Goal: Navigation & Orientation: Go to known website

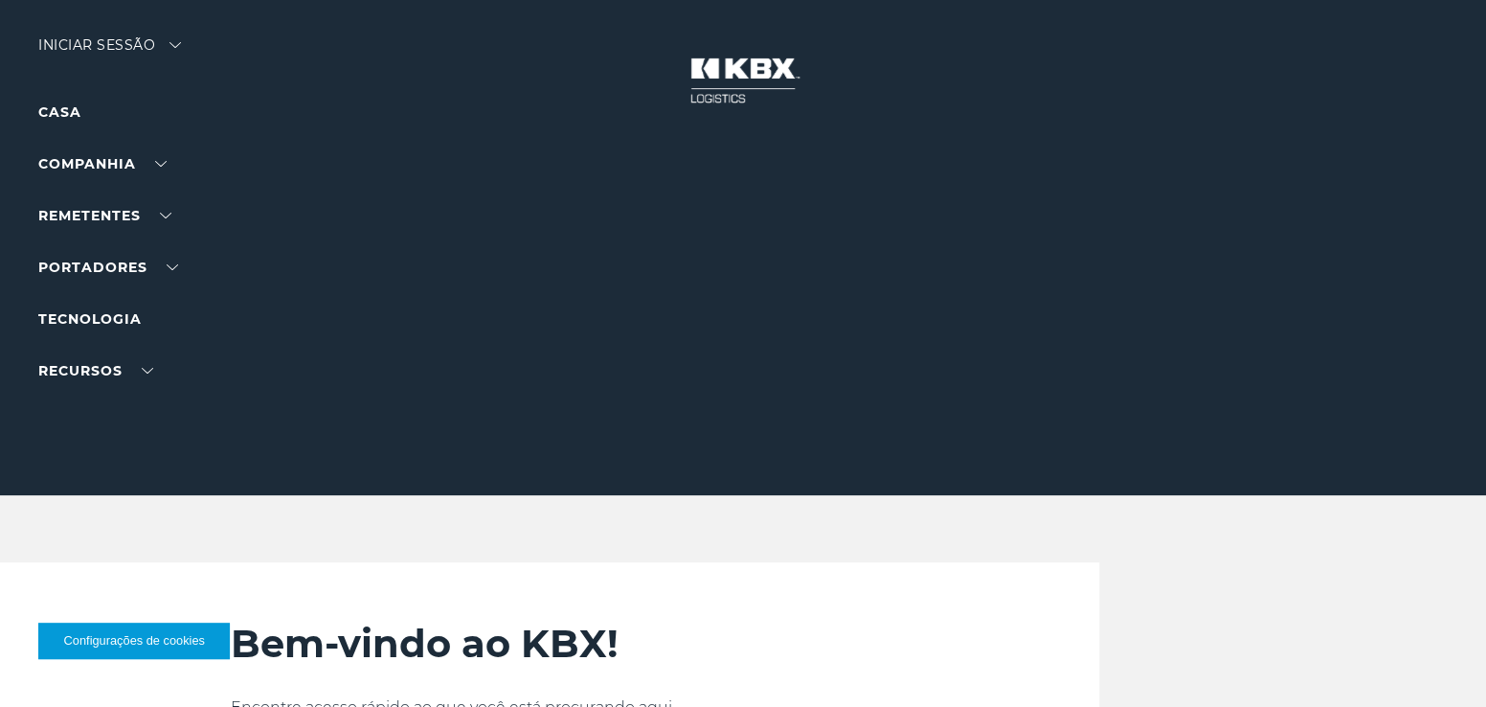
click at [752, 77] on img at bounding box center [743, 80] width 144 height 84
click at [79, 109] on link "Casa" at bounding box center [59, 111] width 43 height 17
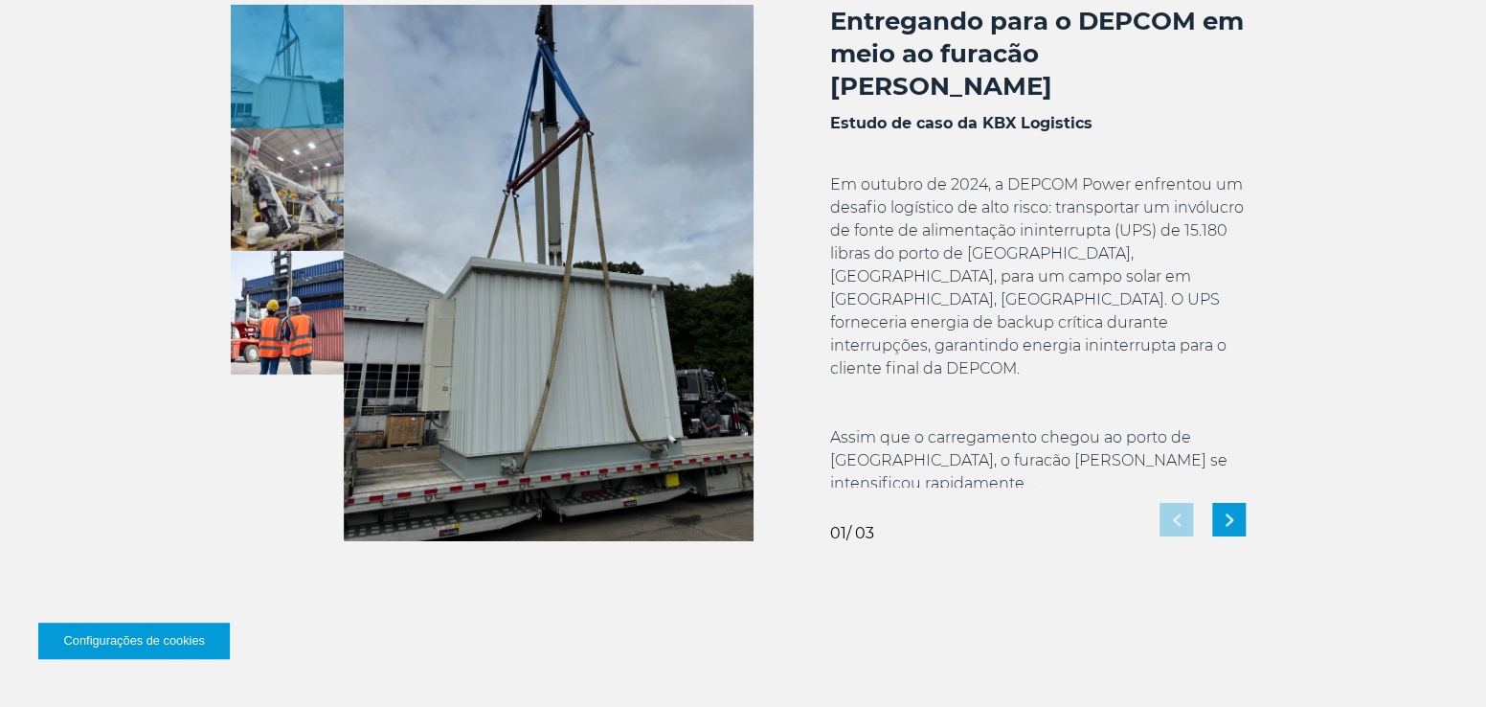
scroll to position [3467, 0]
